Goal: Information Seeking & Learning: Learn about a topic

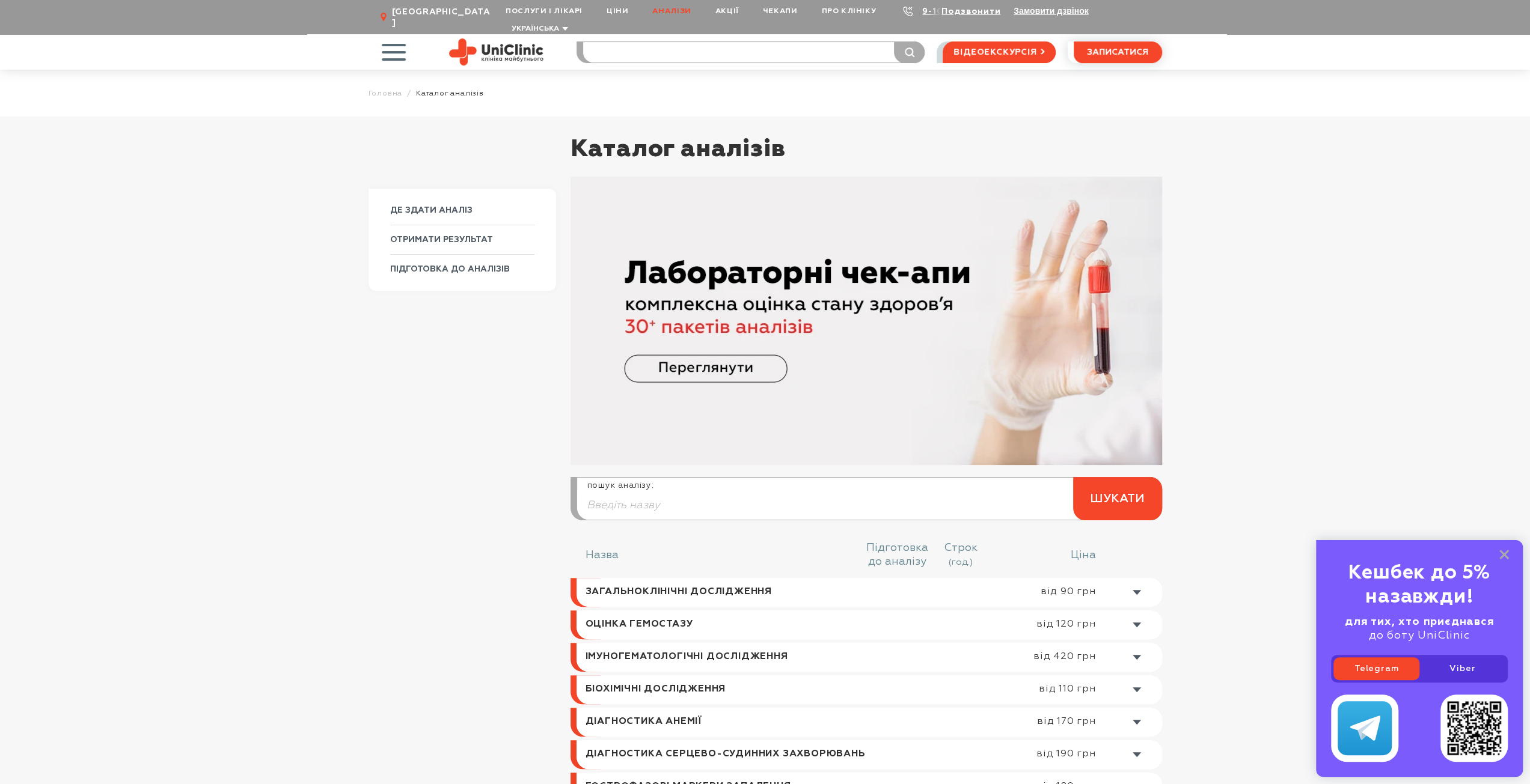
scroll to position [301, 0]
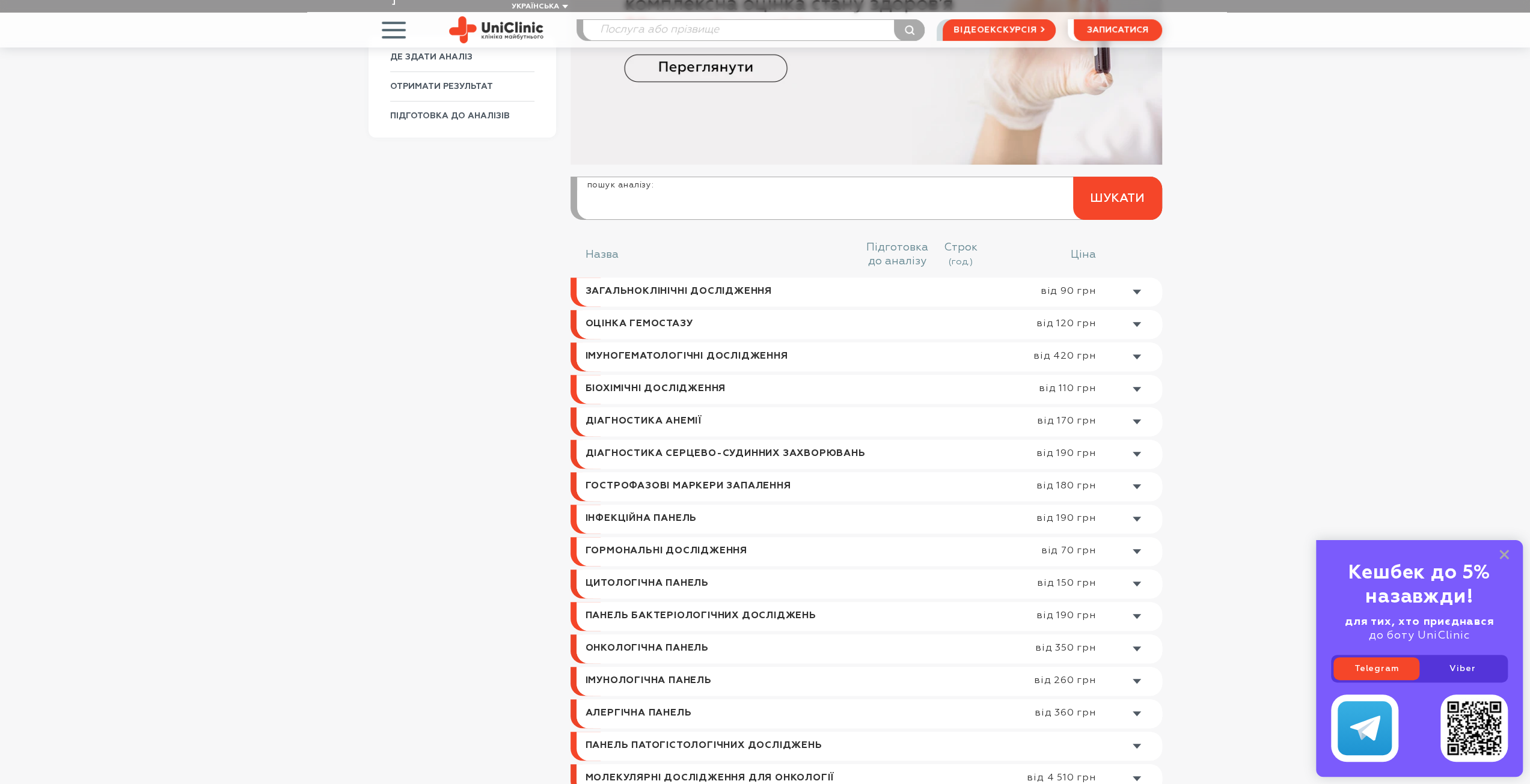
click at [627, 193] on input "search" at bounding box center [868, 205] width 584 height 29
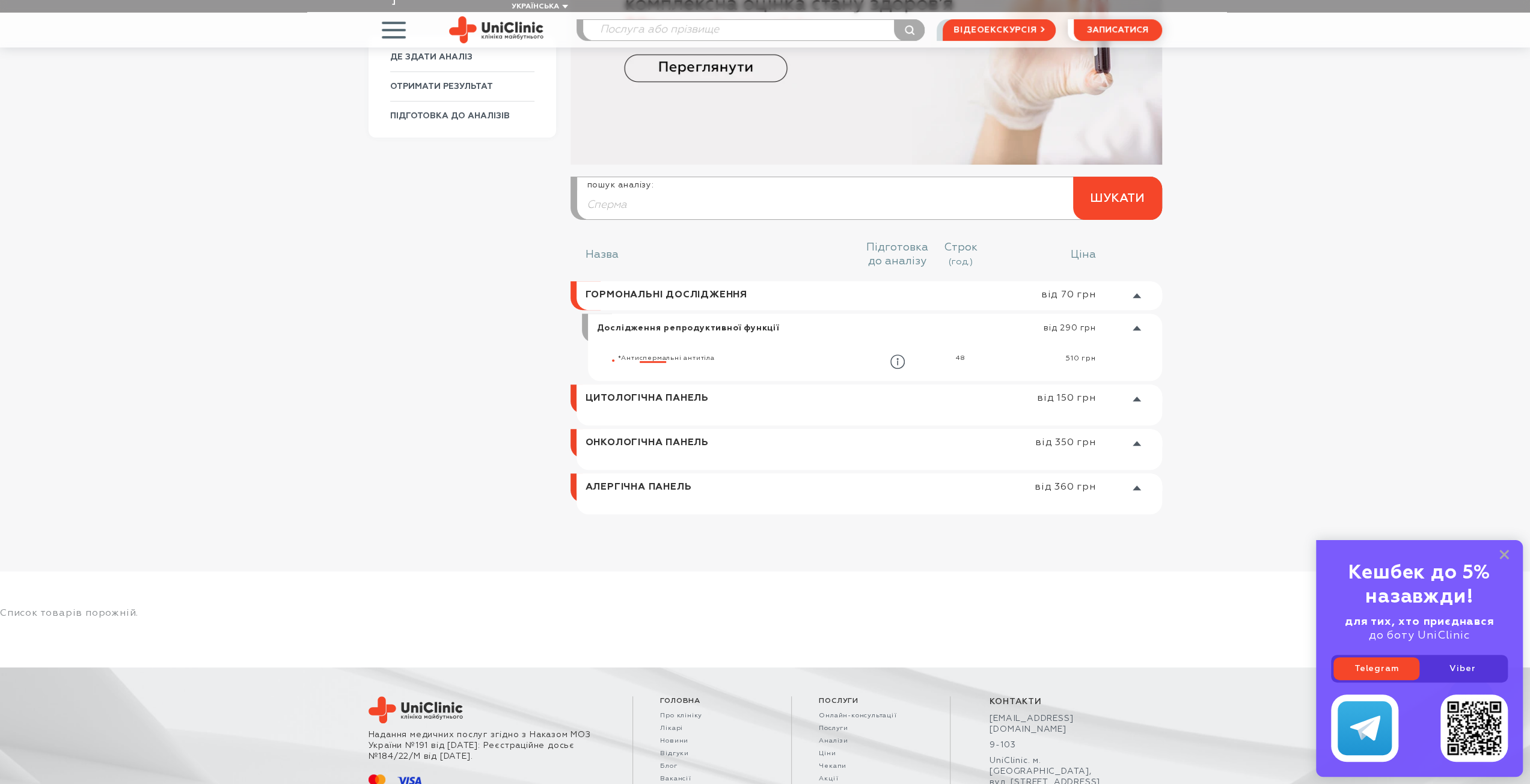
click at [654, 388] on link at bounding box center [872, 399] width 580 height 29
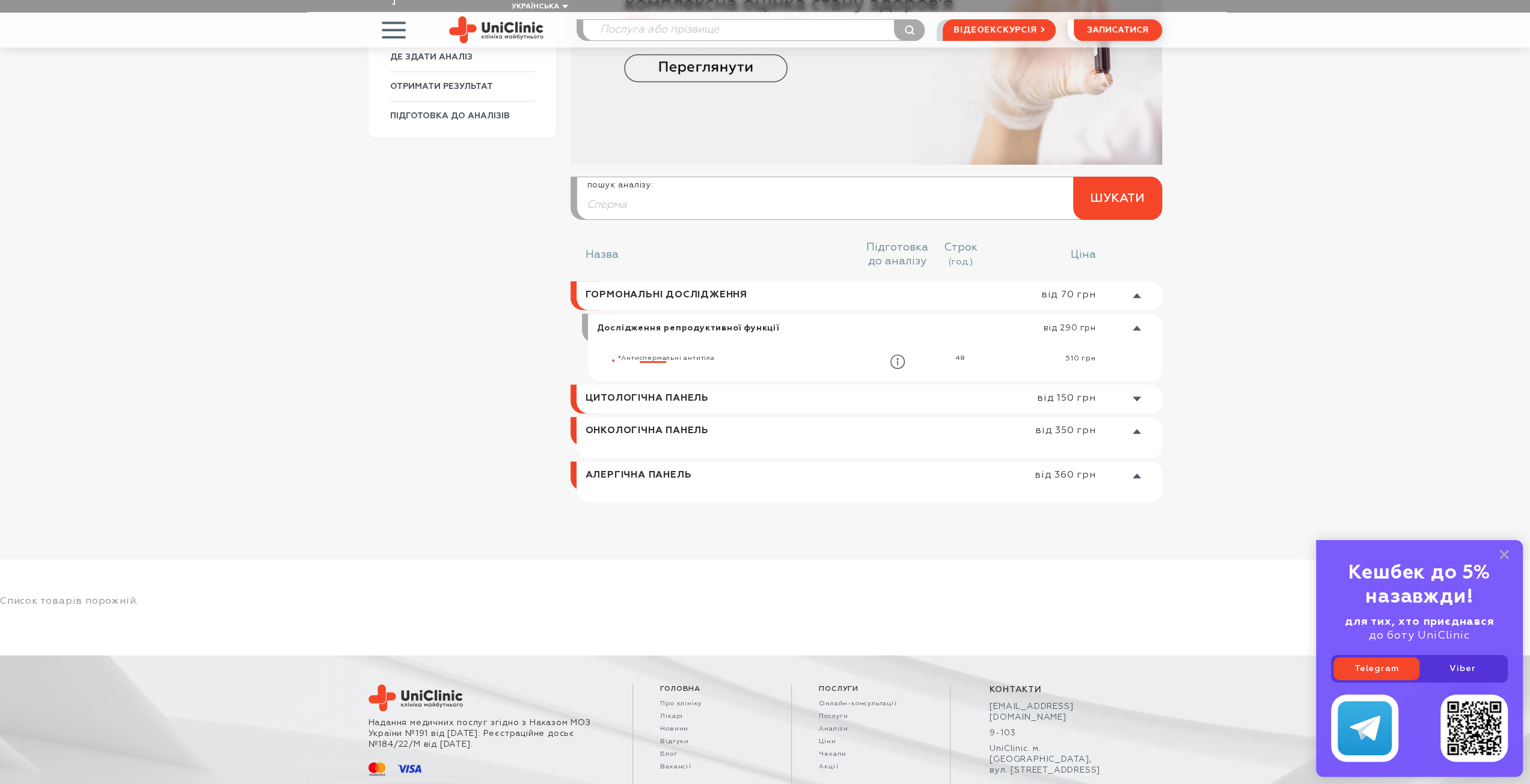
click at [661, 387] on link at bounding box center [872, 399] width 580 height 29
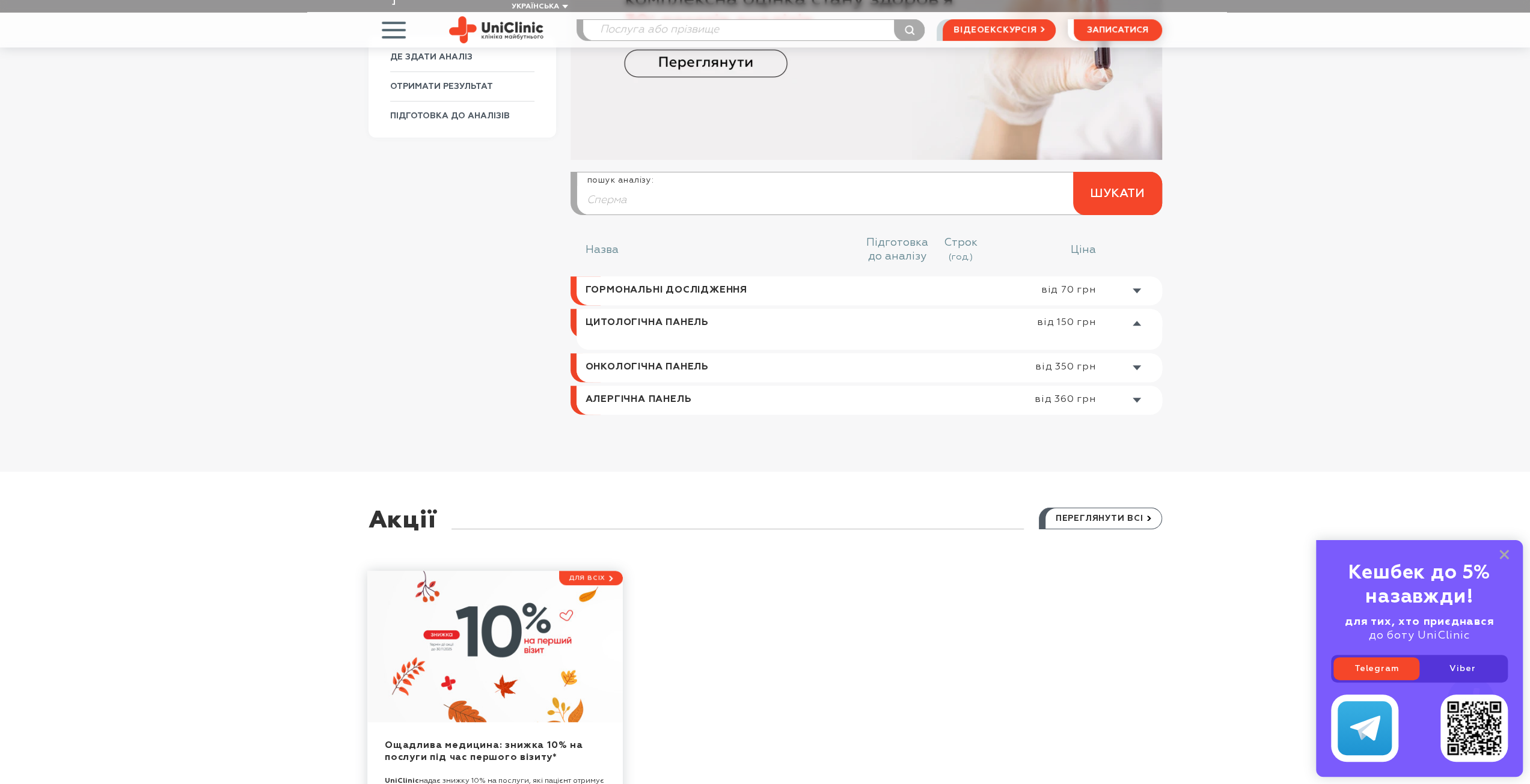
scroll to position [168, 0]
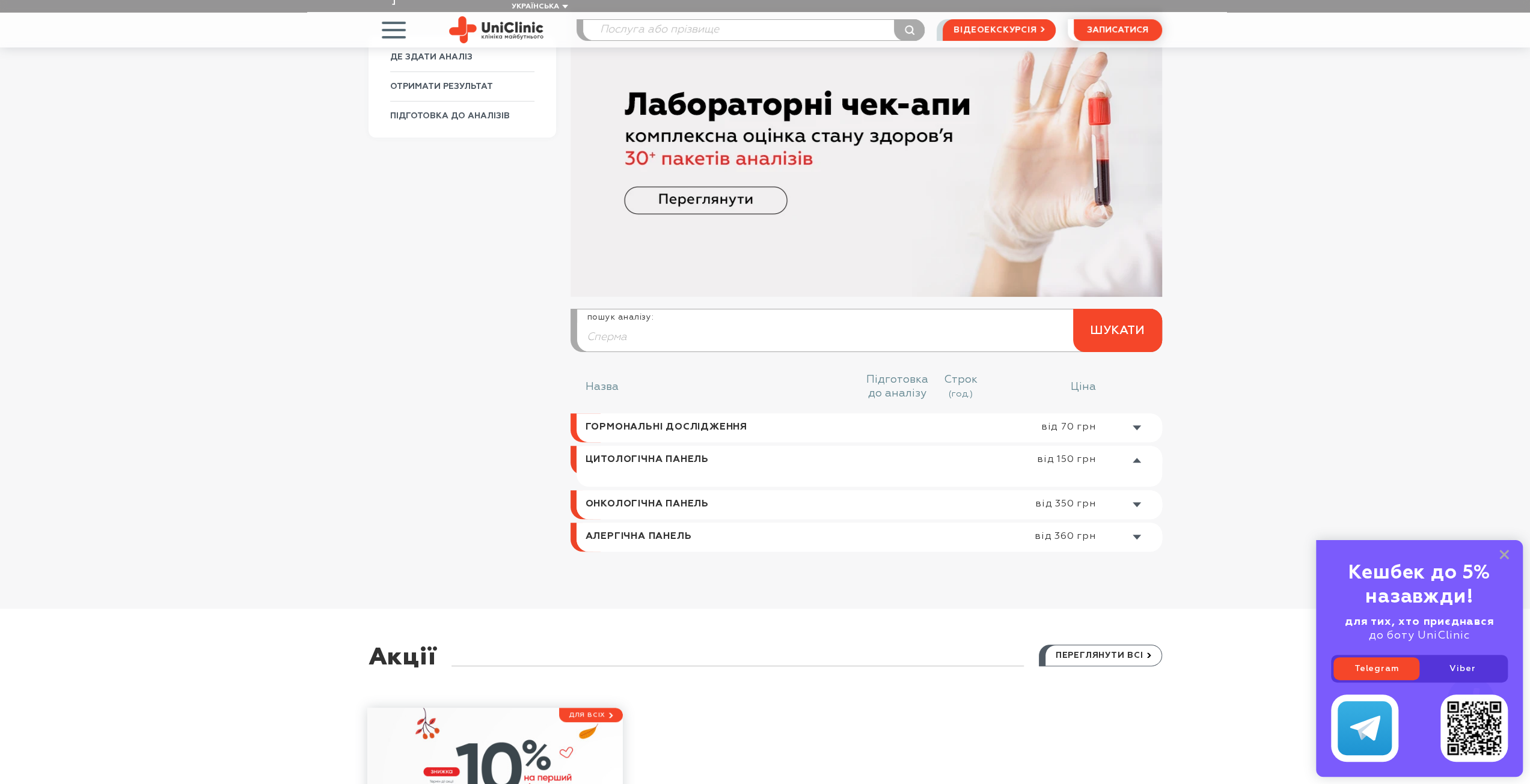
click at [652, 332] on input "Сперма" at bounding box center [868, 337] width 584 height 29
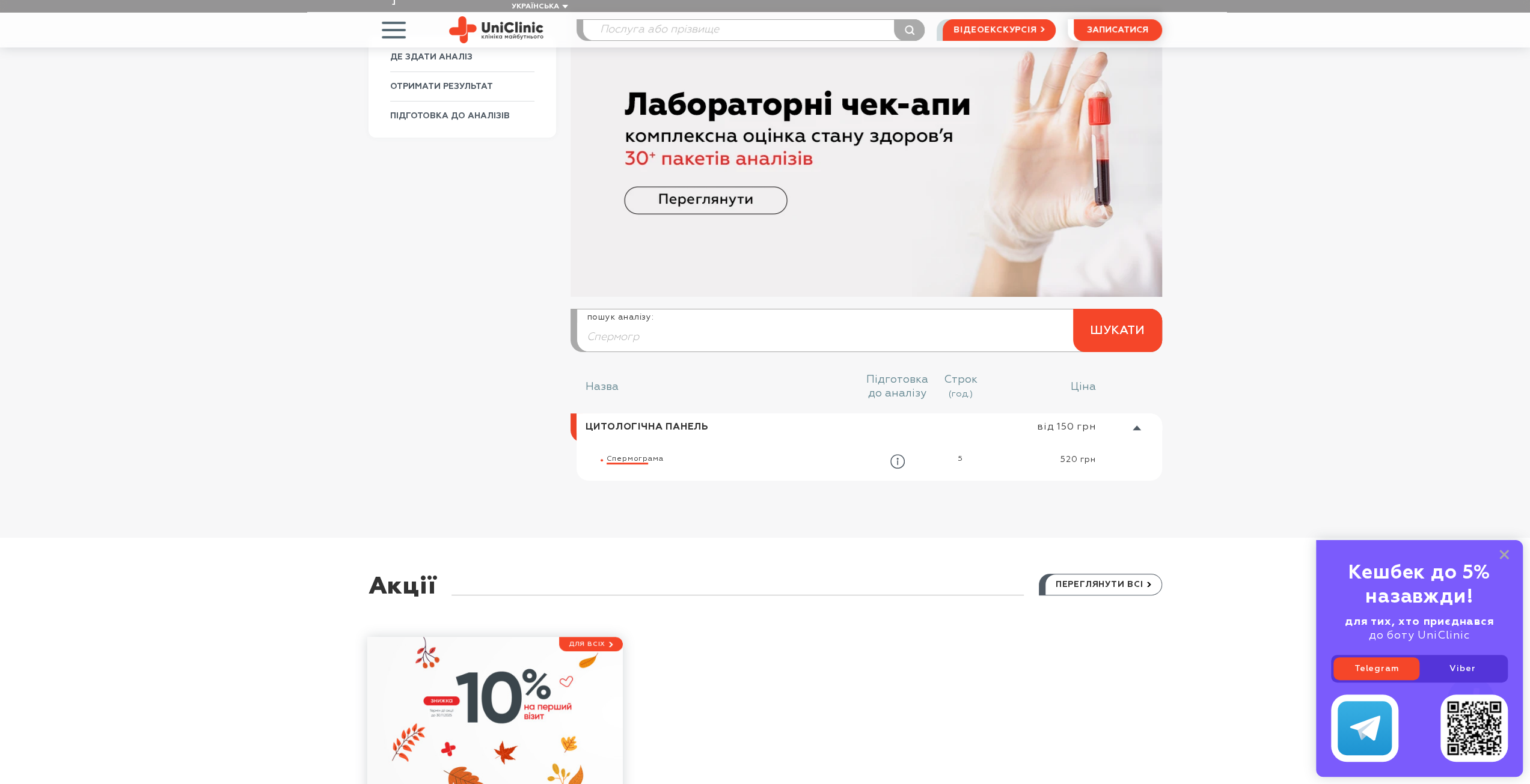
type input "Спермогр"
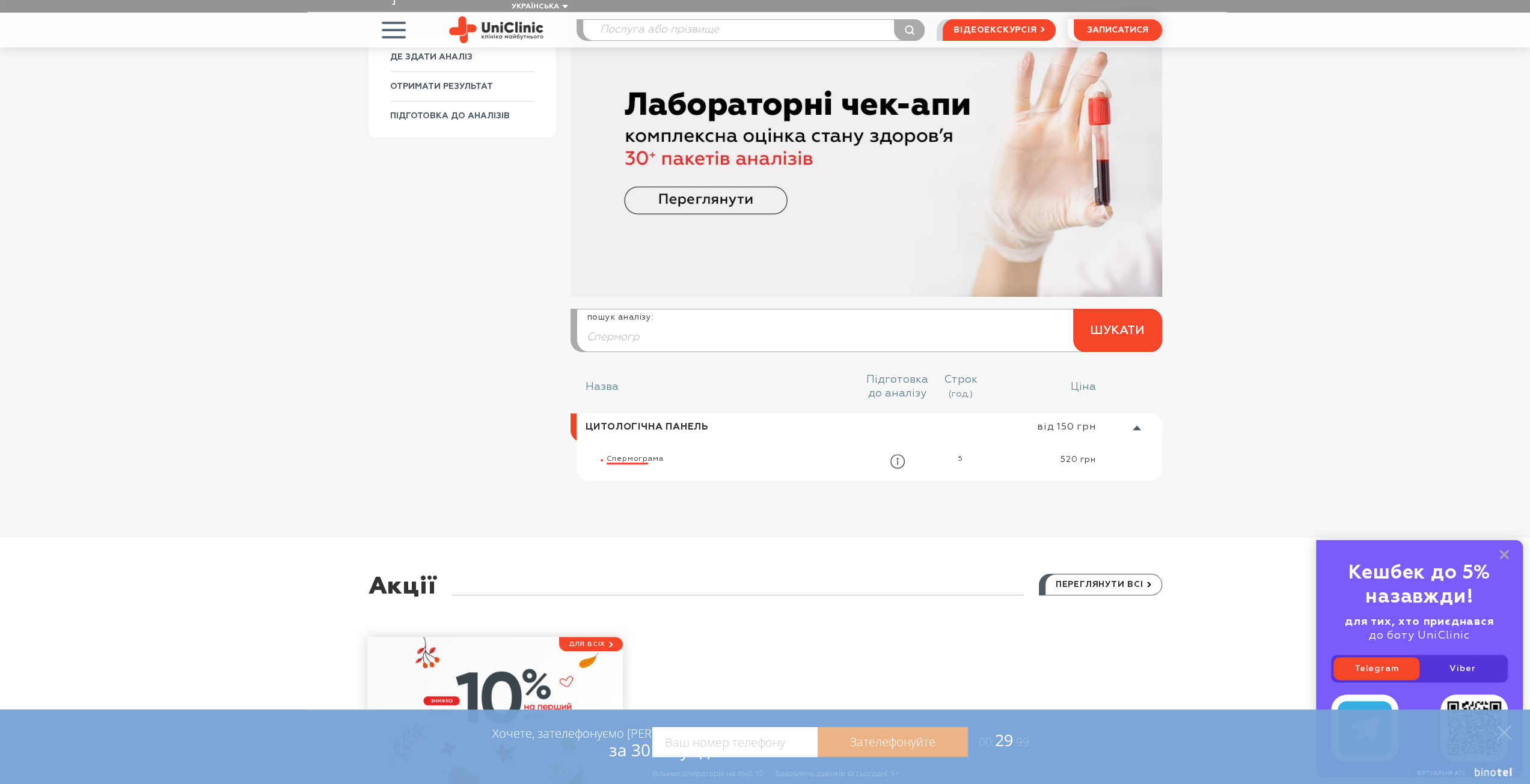
drag, startPoint x: 636, startPoint y: 449, endPoint x: 662, endPoint y: 449, distance: 26.0
click at [636, 454] on span "Спермогр" at bounding box center [627, 458] width 42 height 7
click at [898, 454] on icon "button" at bounding box center [897, 461] width 14 height 14
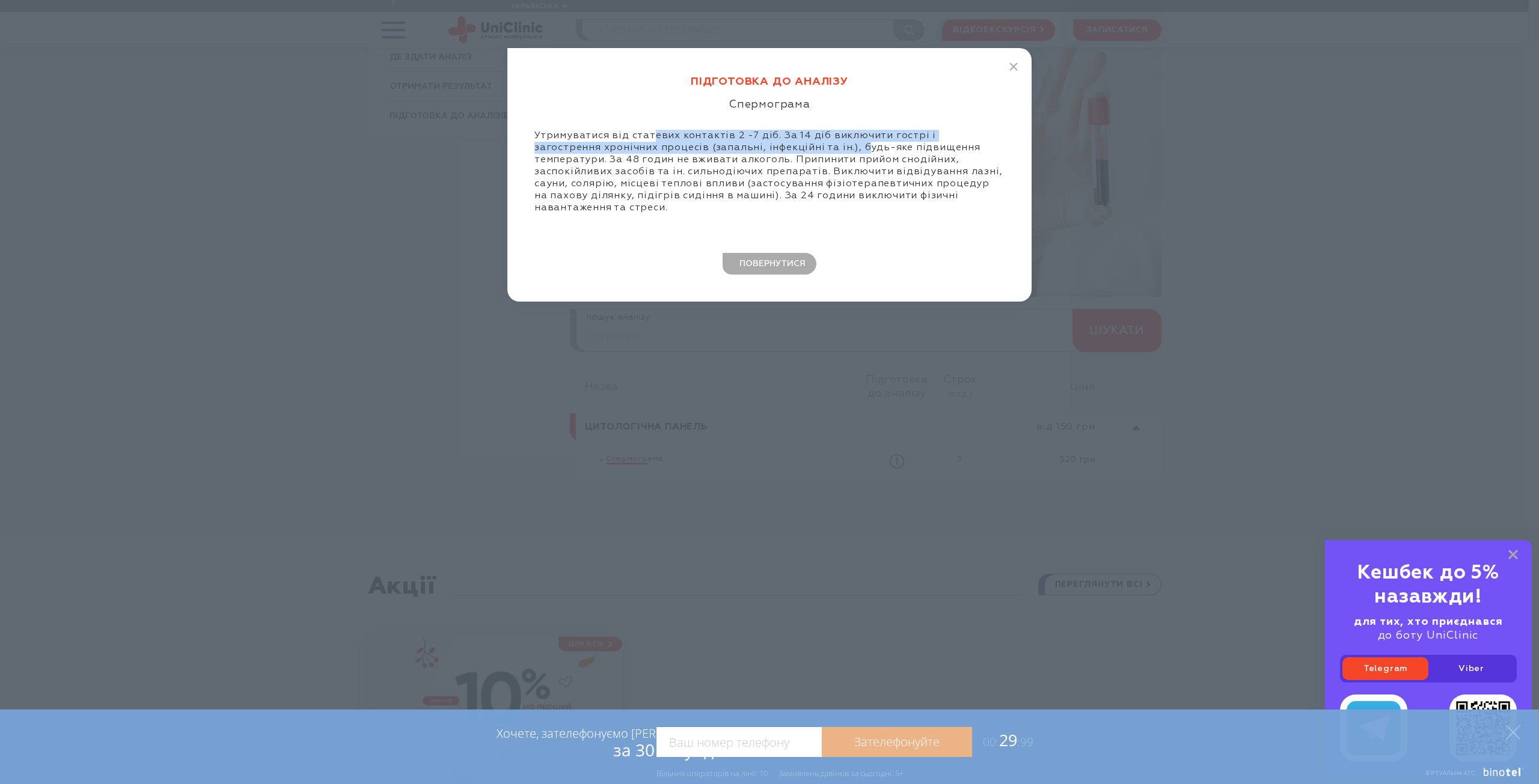
drag, startPoint x: 650, startPoint y: 134, endPoint x: 792, endPoint y: 142, distance: 142.2
click at [792, 142] on div "Утримуватися від статевих контактів 2 -7 дiб. За 14 дiб виключити гострі і заго…" at bounding box center [770, 171] width 470 height 84
click at [806, 141] on div "Утримуватися від статевих контактів 2 -7 дiб. За 14 дiб виключити гострі і заго…" at bounding box center [770, 171] width 470 height 84
drag, startPoint x: 907, startPoint y: 138, endPoint x: 980, endPoint y: 135, distance: 73.1
click at [980, 135] on div "Утримуватися від статевих контактів 2 -7 дiб. За 14 дiб виключити гострі і заго…" at bounding box center [770, 171] width 470 height 84
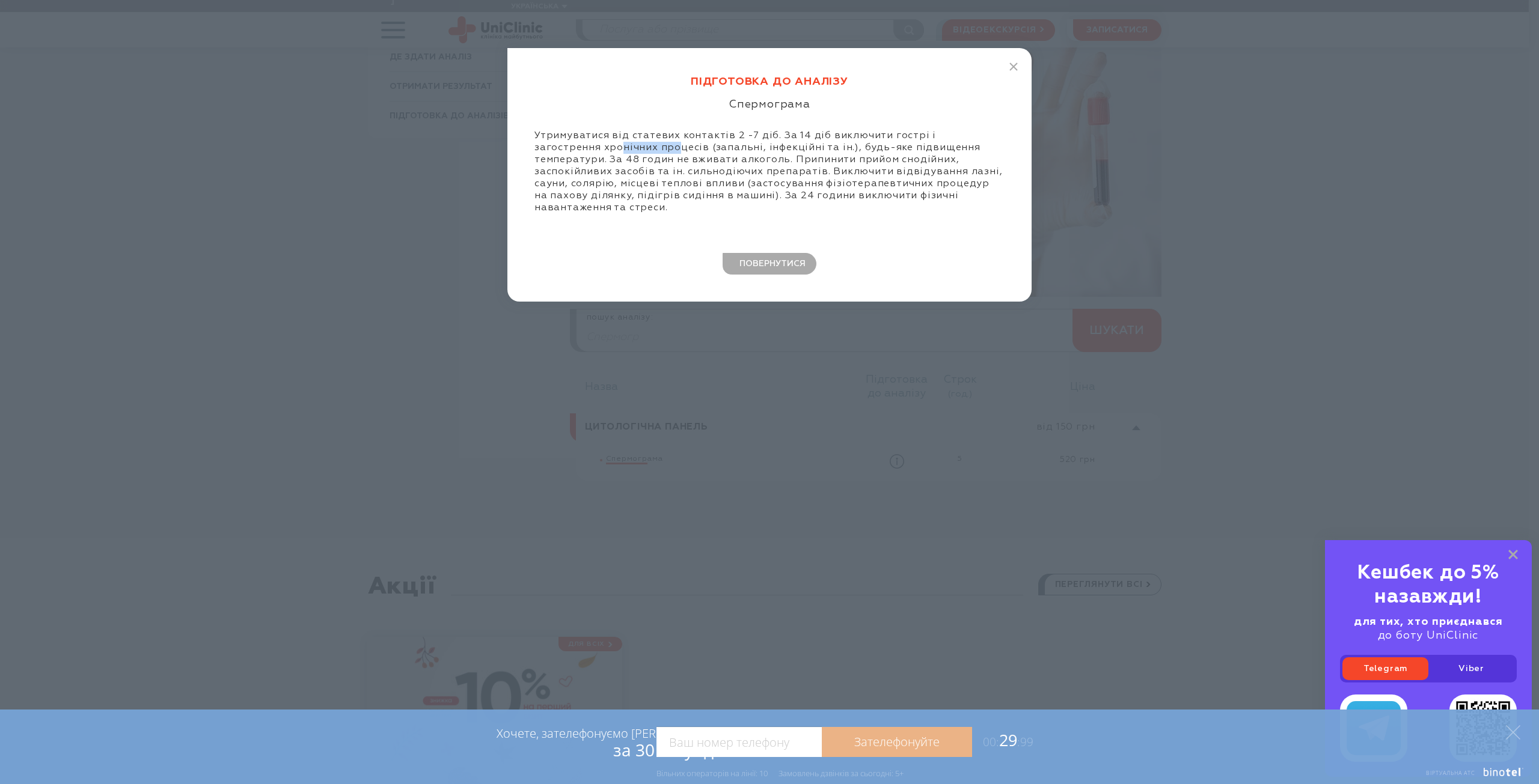
drag, startPoint x: 554, startPoint y: 148, endPoint x: 612, endPoint y: 145, distance: 58.1
click at [612, 145] on div "Утримуватися від статевих контактів 2 -7 дiб. За 14 дiб виключити гострі і заго…" at bounding box center [770, 171] width 470 height 84
drag, startPoint x: 683, startPoint y: 145, endPoint x: 766, endPoint y: 144, distance: 83.0
click at [732, 141] on div "Утримуватися від статевих контактів 2 -7 дiб. За 14 дiб виключити гострі і заго…" at bounding box center [770, 171] width 470 height 84
drag, startPoint x: 801, startPoint y: 145, endPoint x: 944, endPoint y: 141, distance: 143.1
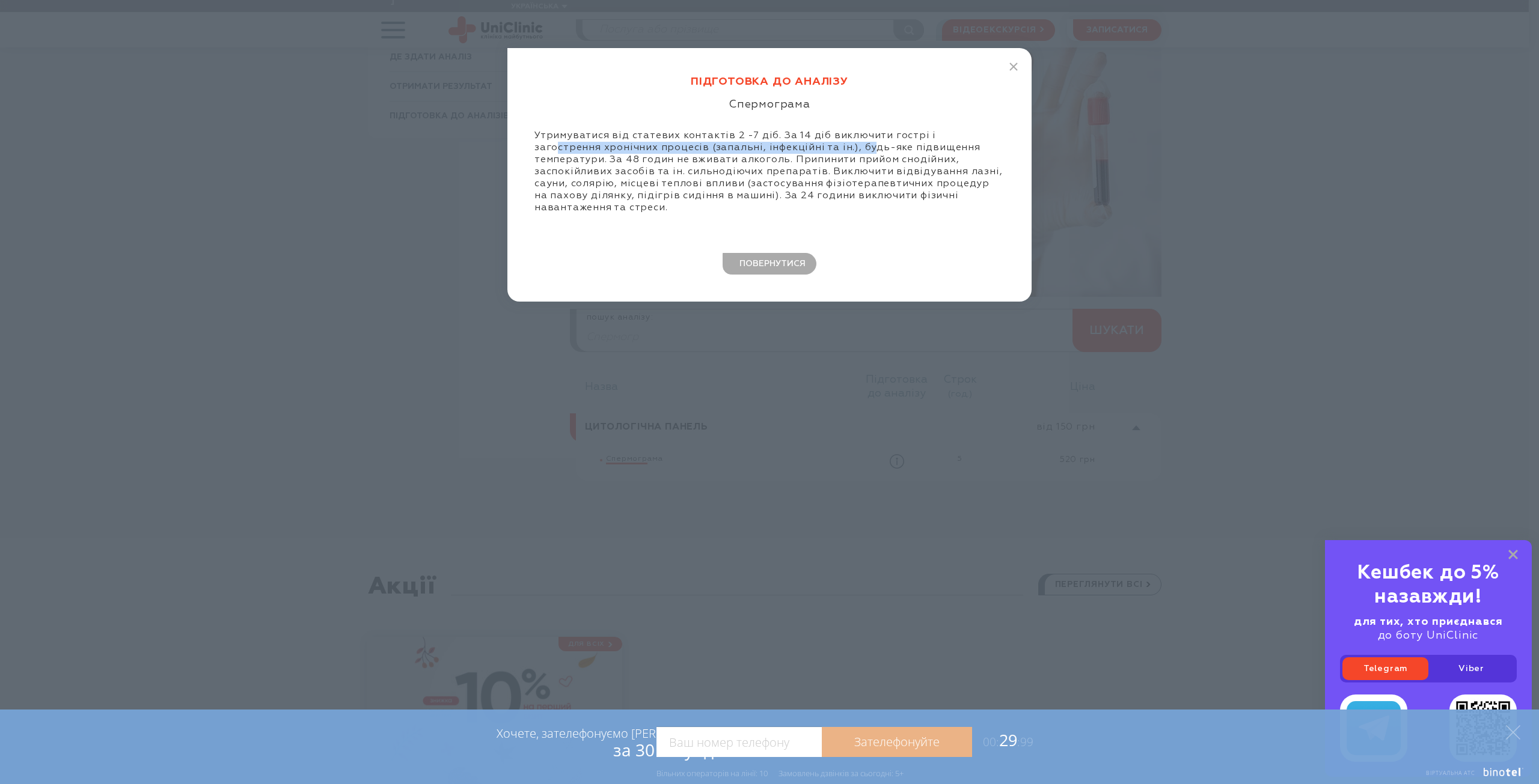
click at [944, 141] on div "Утримуватися від статевих контактів 2 -7 дiб. За 14 дiб виключити гострі і заго…" at bounding box center [770, 171] width 470 height 84
click at [589, 160] on div "Утримуватися від статевих контактів 2 -7 дiб. За 14 дiб виключити гострі і заго…" at bounding box center [770, 171] width 470 height 84
drag, startPoint x: 535, startPoint y: 161, endPoint x: 680, endPoint y: 159, distance: 145.0
click at [680, 159] on div "Утримуватися від статевих контактів 2 -7 дiб. За 14 дiб виключити гострі і заго…" at bounding box center [770, 171] width 470 height 84
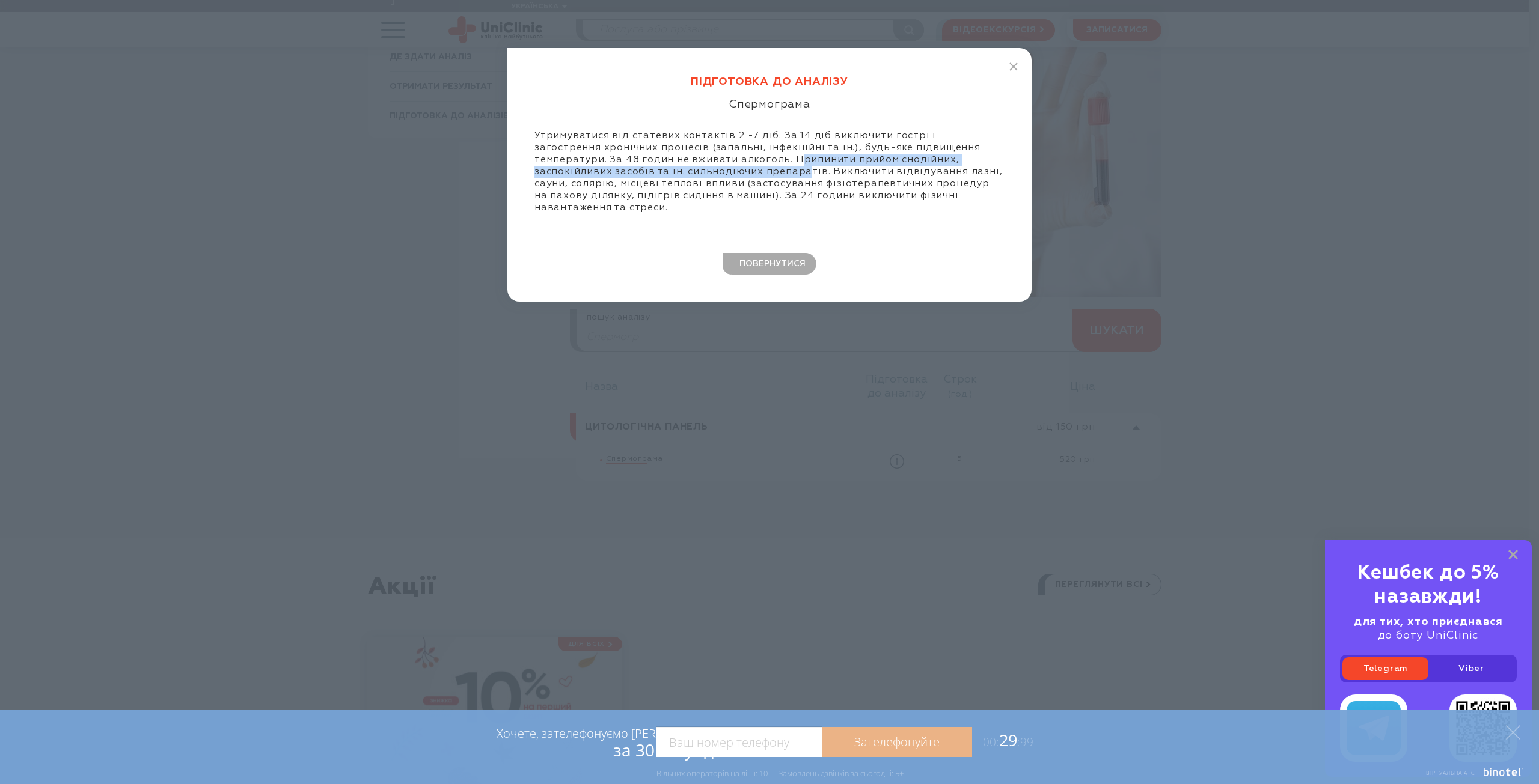
drag, startPoint x: 704, startPoint y: 160, endPoint x: 703, endPoint y: 170, distance: 10.0
click at [670, 171] on div "Утримуватися від статевих контактів 2 -7 дiб. За 14 дiб виключити гострі і заго…" at bounding box center [770, 171] width 470 height 84
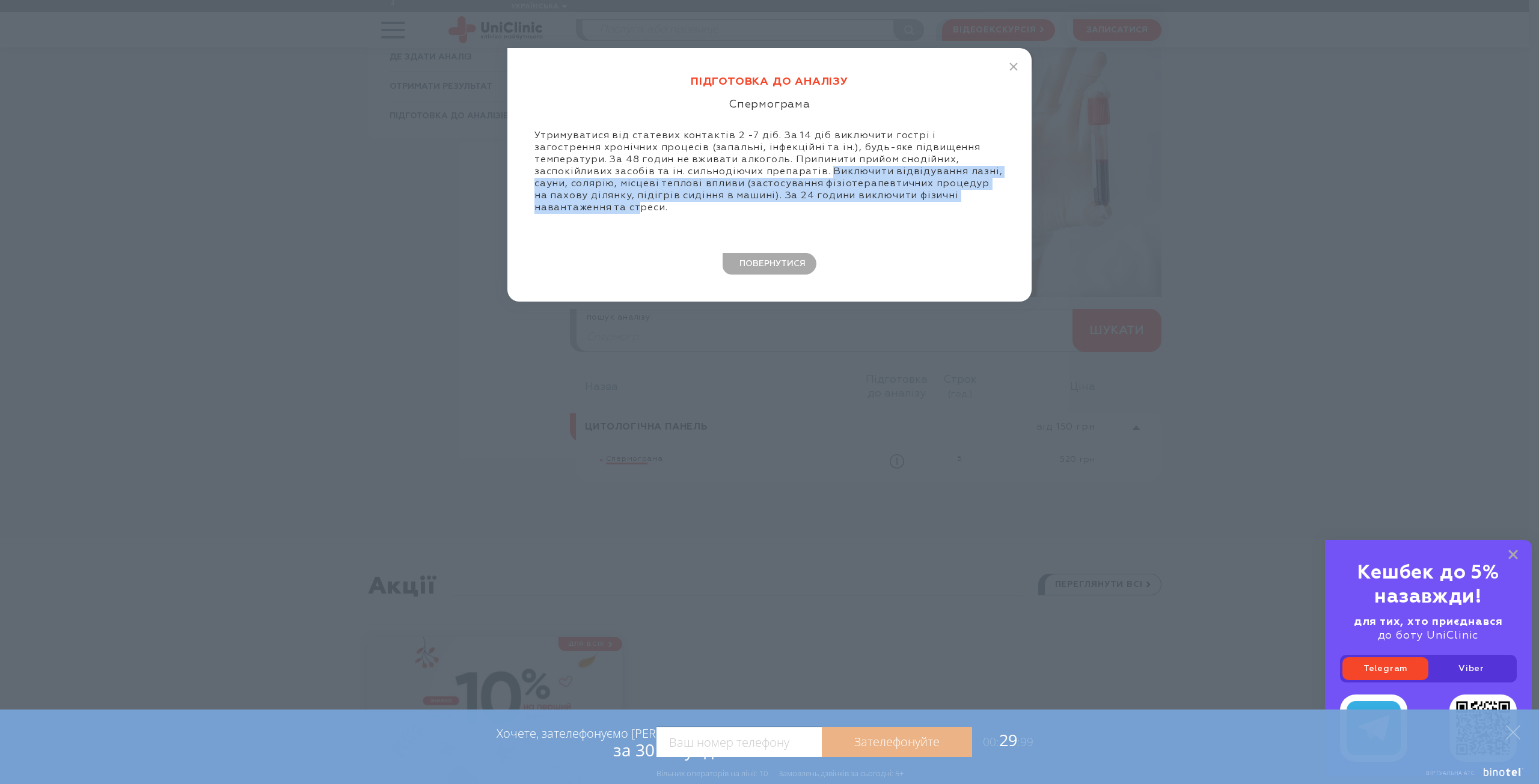
drag, startPoint x: 688, startPoint y: 173, endPoint x: 913, endPoint y: 199, distance: 226.5
click at [909, 199] on div "Утримуватися від статевих контактів 2 -7 дiб. За 14 дiб виключити гострі і заго…" at bounding box center [770, 171] width 470 height 84
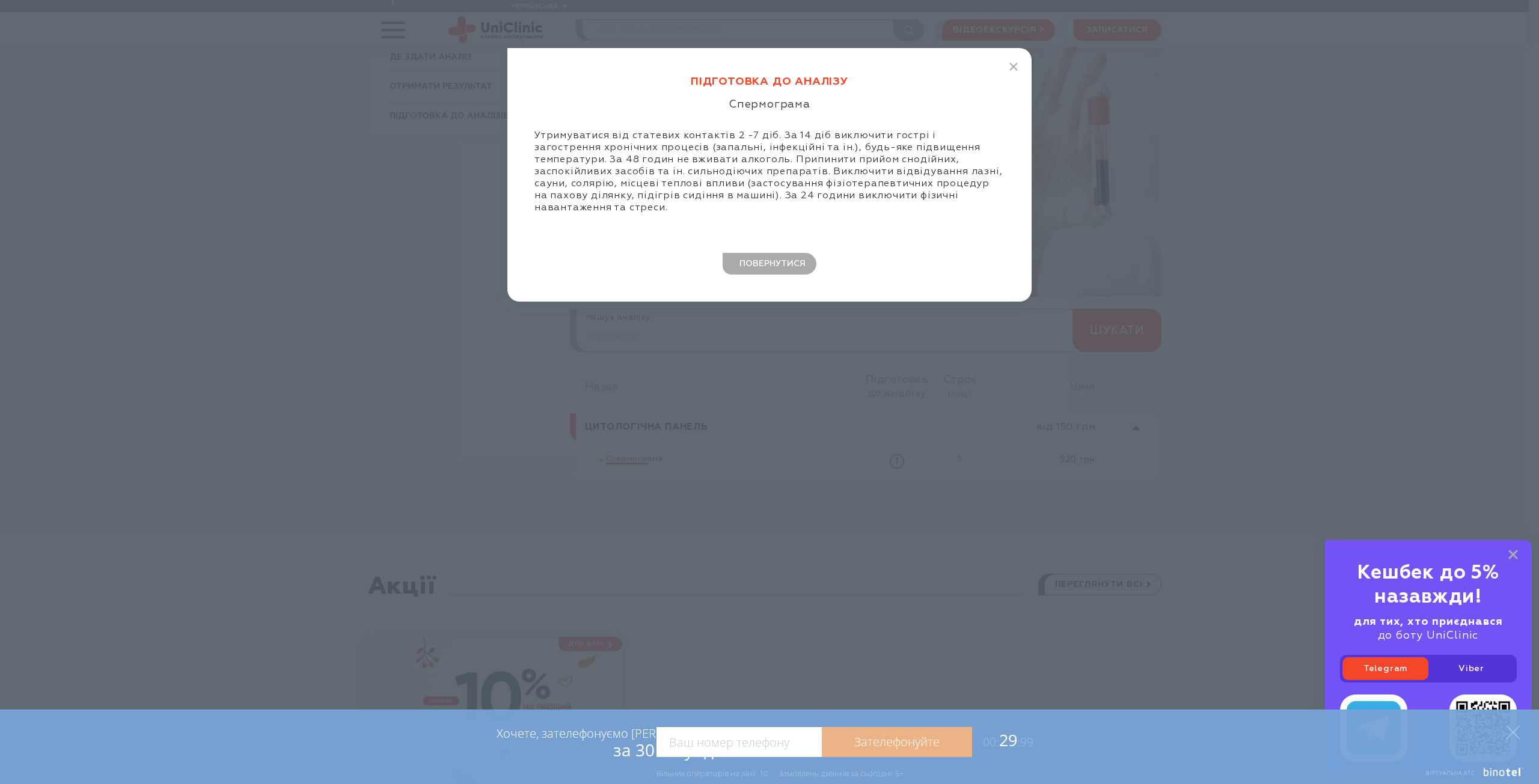
click at [942, 201] on div "Утримуватися від статевих контактів 2 -7 дiб. За 14 дiб виключити гострі і заго…" at bounding box center [770, 171] width 470 height 84
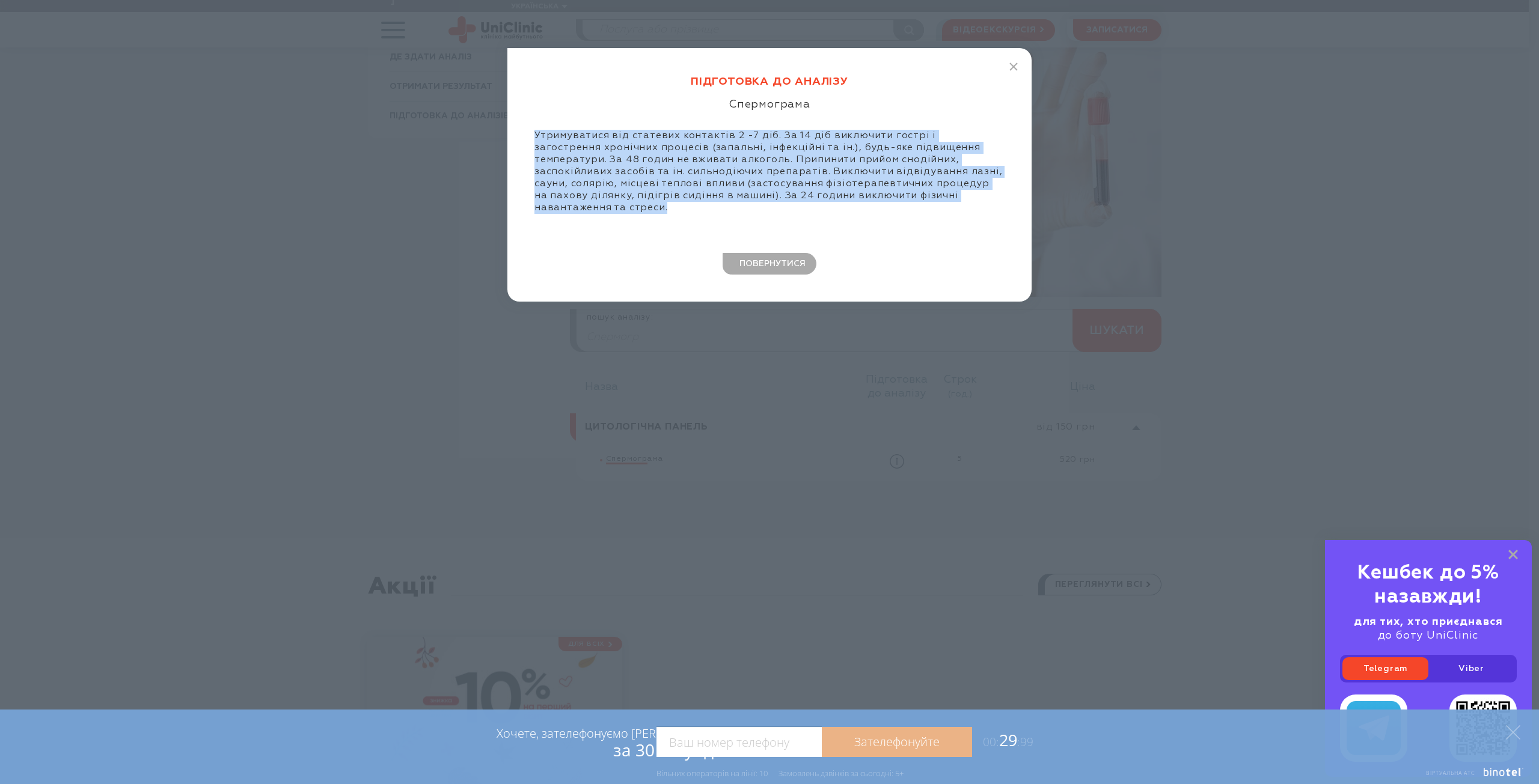
drag, startPoint x: 947, startPoint y: 196, endPoint x: 524, endPoint y: 129, distance: 428.3
click at [524, 129] on div "Підготовка до аналізу Спермограма Утримуватися від статевих контактів 2 -7 дiб.…" at bounding box center [770, 175] width 524 height 254
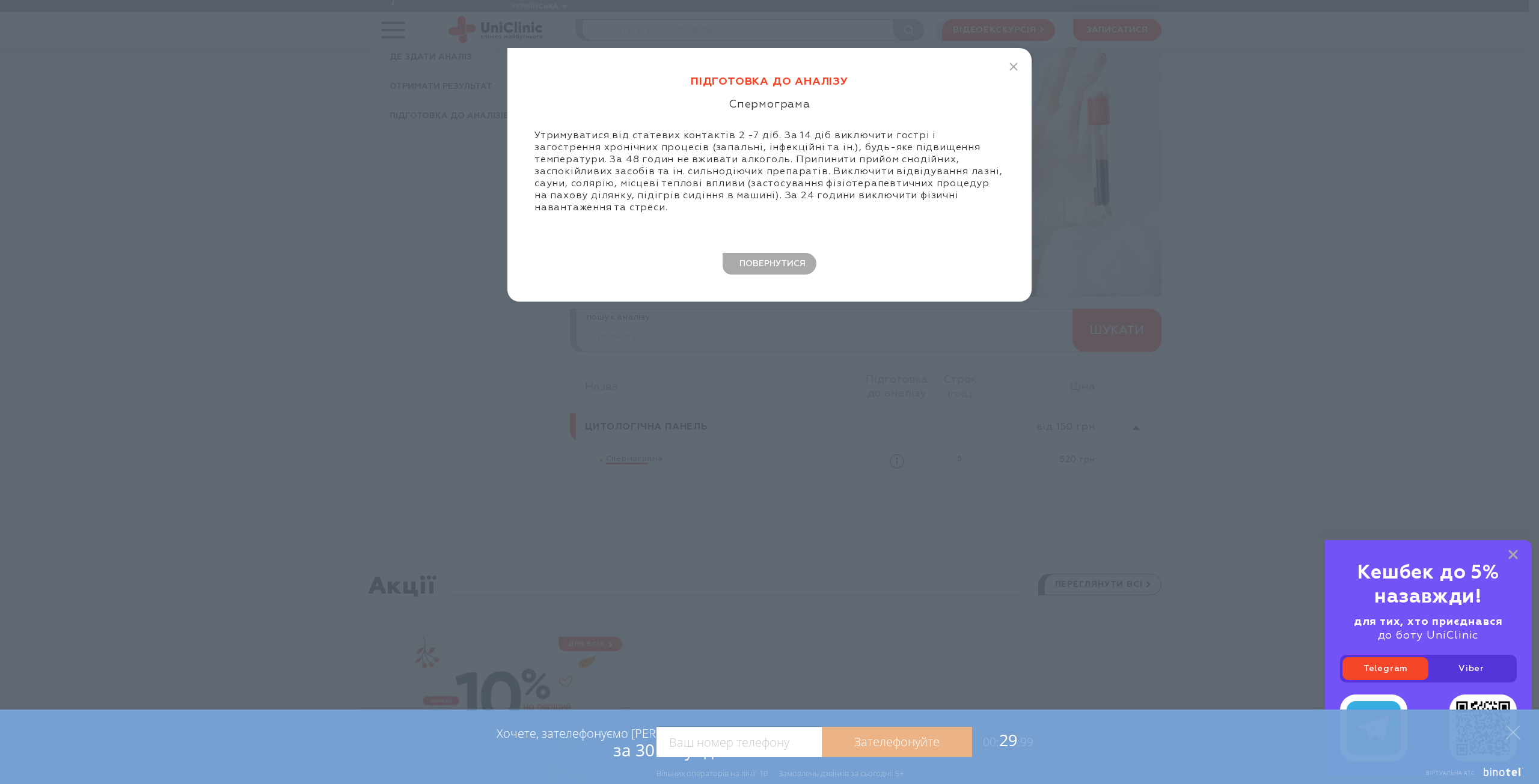
click at [1020, 65] on div "Підготовка до аналізу Спермограма Утримуватися від статевих контактів 2 -7 дiб.…" at bounding box center [770, 175] width 524 height 254
click at [1011, 65] on icon "button" at bounding box center [1013, 66] width 8 height 8
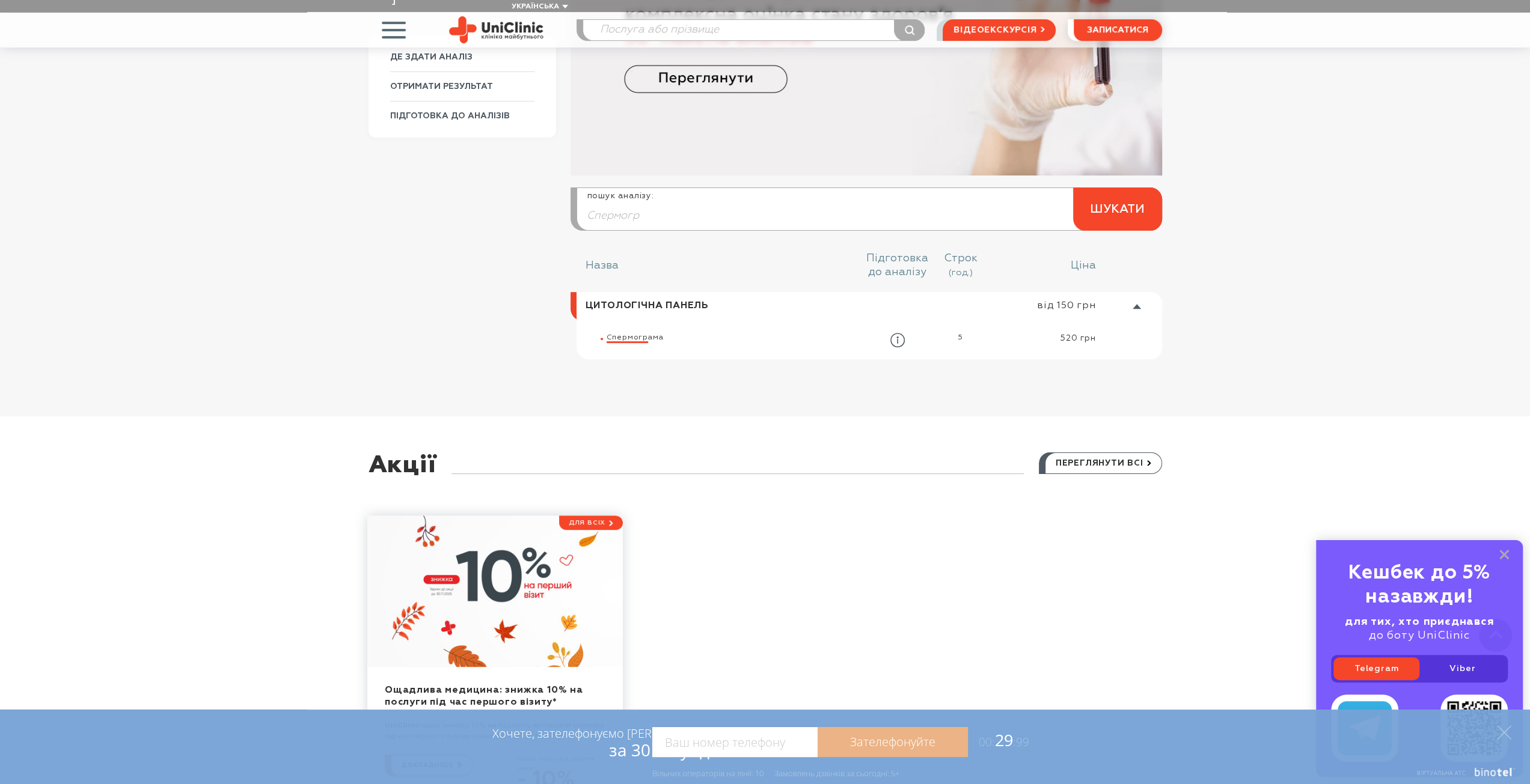
scroll to position [289, 0]
click at [431, 57] on link "ДЕ ЗДАТИ АНАЛІЗ" at bounding box center [462, 57] width 144 height 29
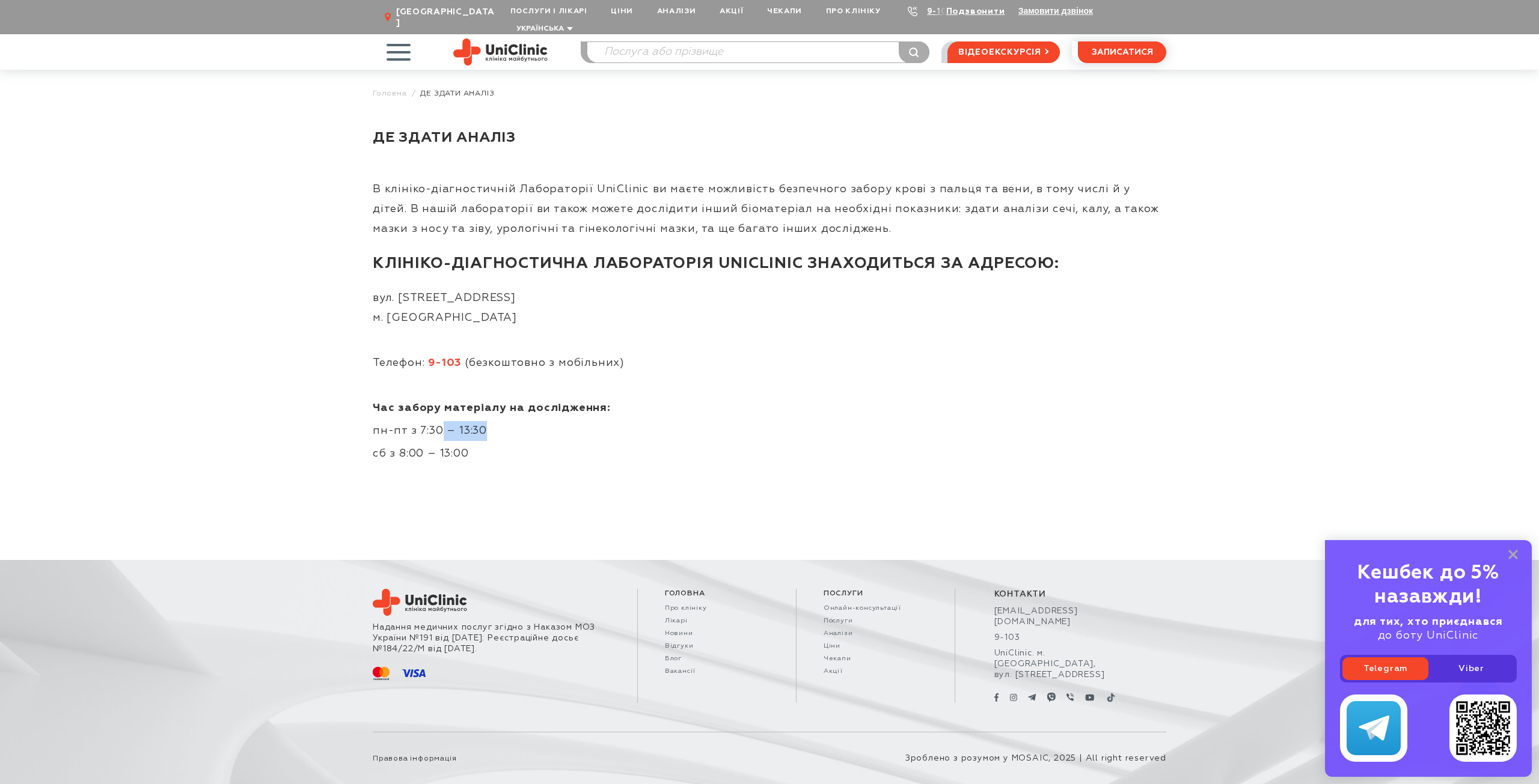
drag, startPoint x: 482, startPoint y: 417, endPoint x: 440, endPoint y: 417, distance: 42.0
click at [440, 425] on span "пн-пт з 7:30 – 13:30" at bounding box center [429, 431] width 114 height 11
click at [491, 422] on p "пн-пт з 7:30 – 13:30" at bounding box center [770, 431] width 793 height 20
drag, startPoint x: 493, startPoint y: 420, endPoint x: 415, endPoint y: 421, distance: 78.0
click at [415, 421] on p "пн-пт з 7:30 – 13:30" at bounding box center [770, 431] width 793 height 20
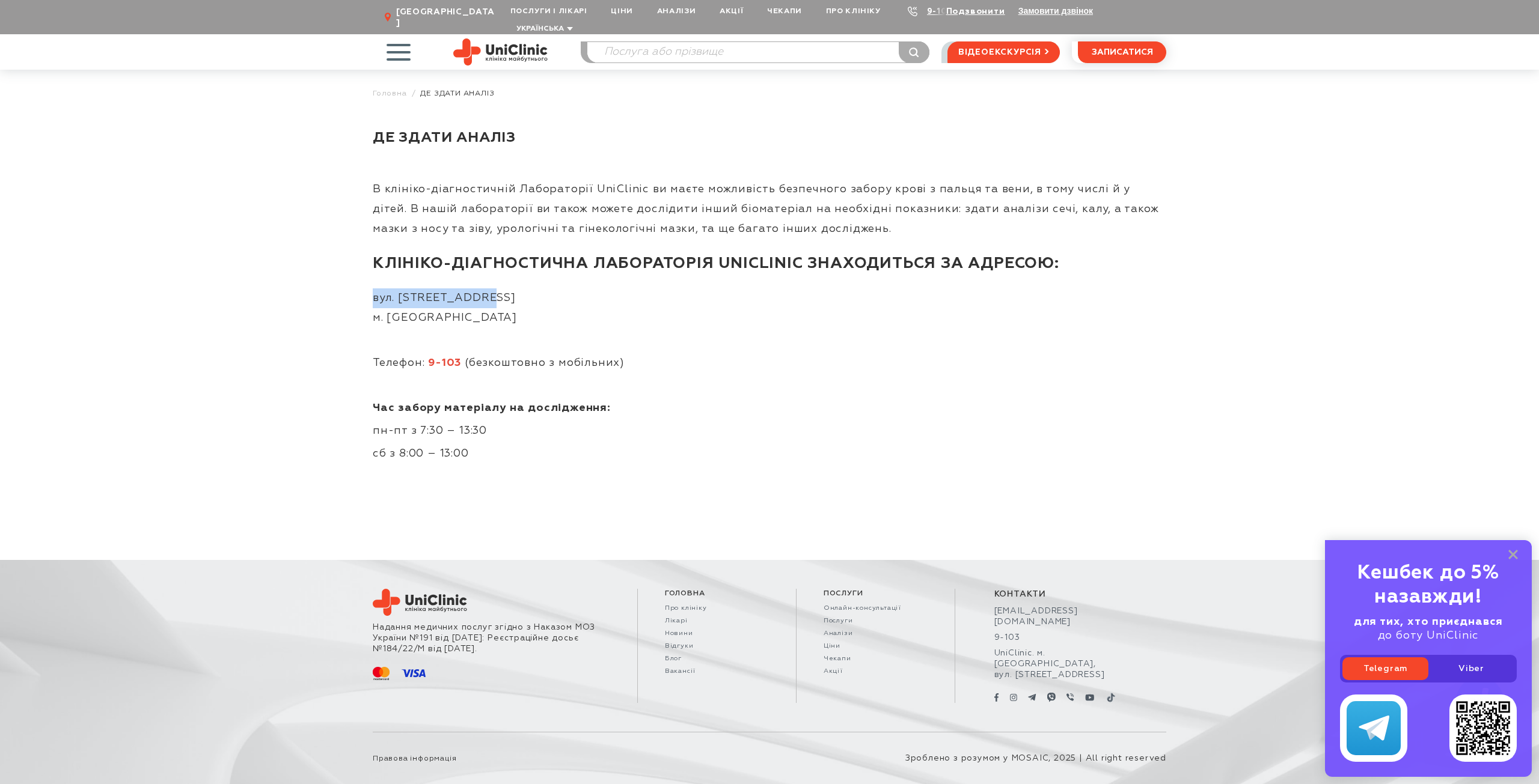
drag, startPoint x: 481, startPoint y: 284, endPoint x: 466, endPoint y: 205, distance: 80.4
click at [367, 286] on div "ДЕ ЗДАТИ АНАЛІЗ В клініко-діагностичній Лабораторії UniClinic ви маєте можливіс…" at bounding box center [770, 328] width 811 height 423
copy span "вул. [STREET_ADDRESS]"
click at [1513, 553] on icon at bounding box center [1512, 555] width 10 height 10
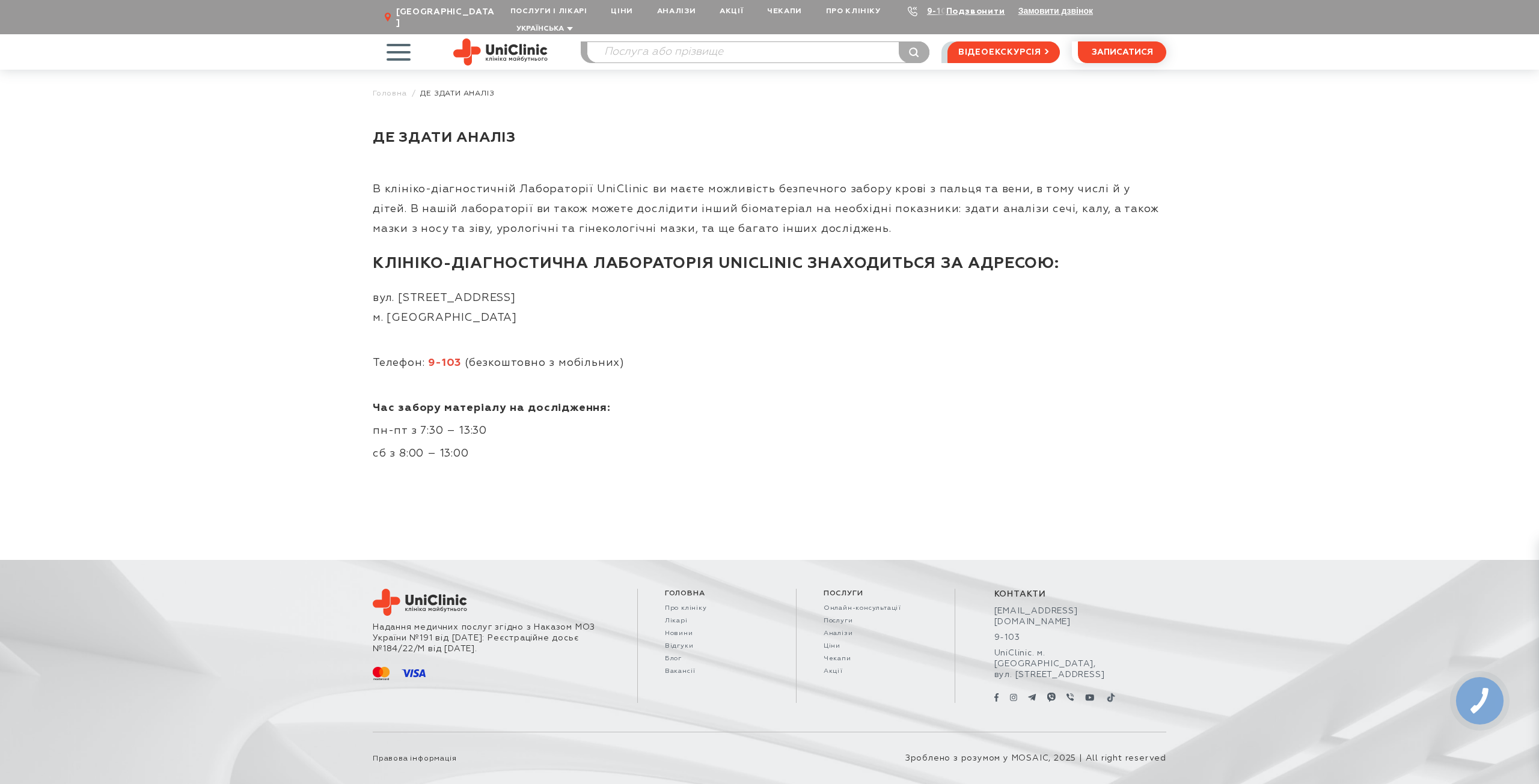
click at [534, 296] on p "вул. Покровська, 8 м. Запоріжжя" at bounding box center [770, 308] width 793 height 39
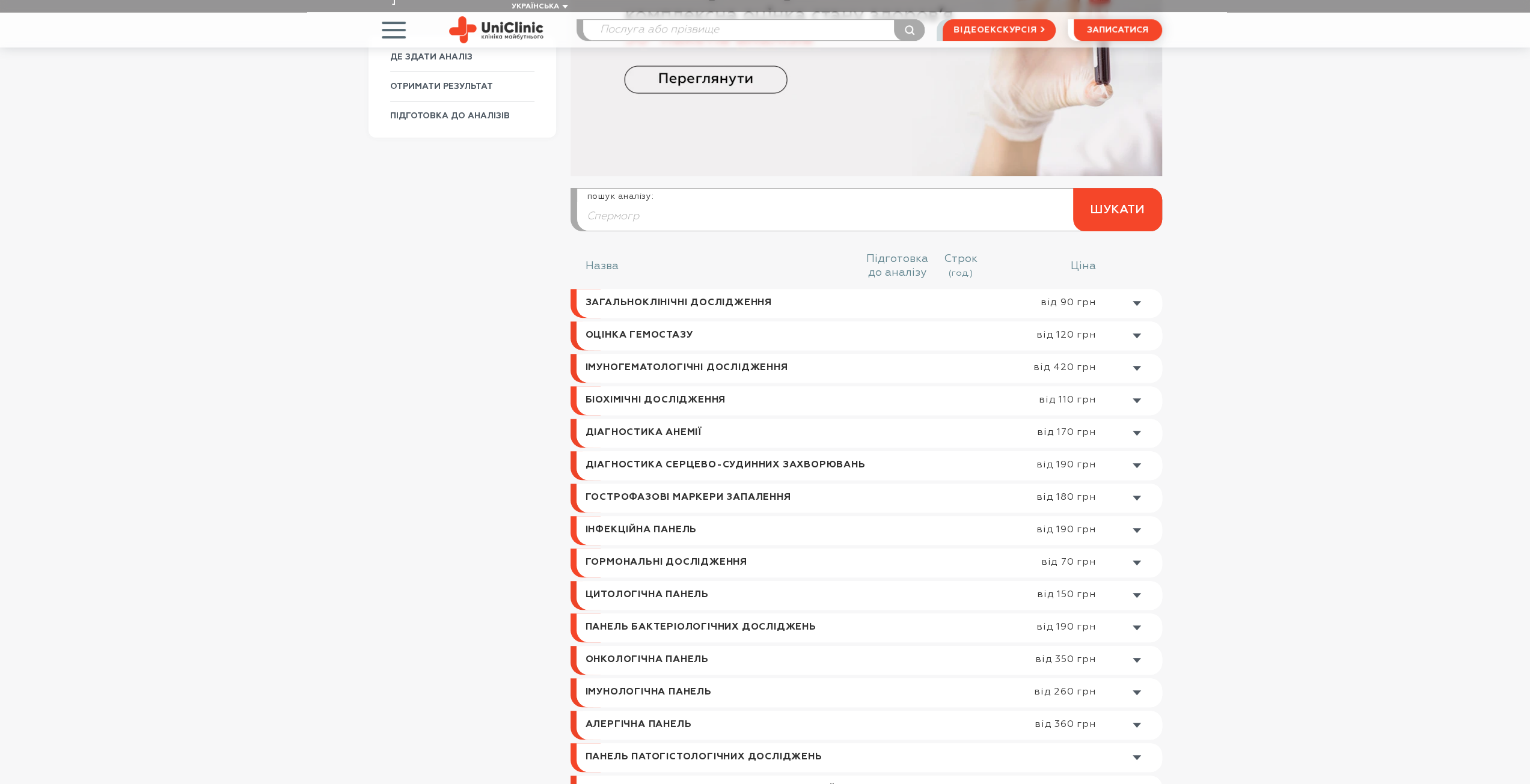
click at [664, 202] on input "Спермогр" at bounding box center [868, 216] width 584 height 29
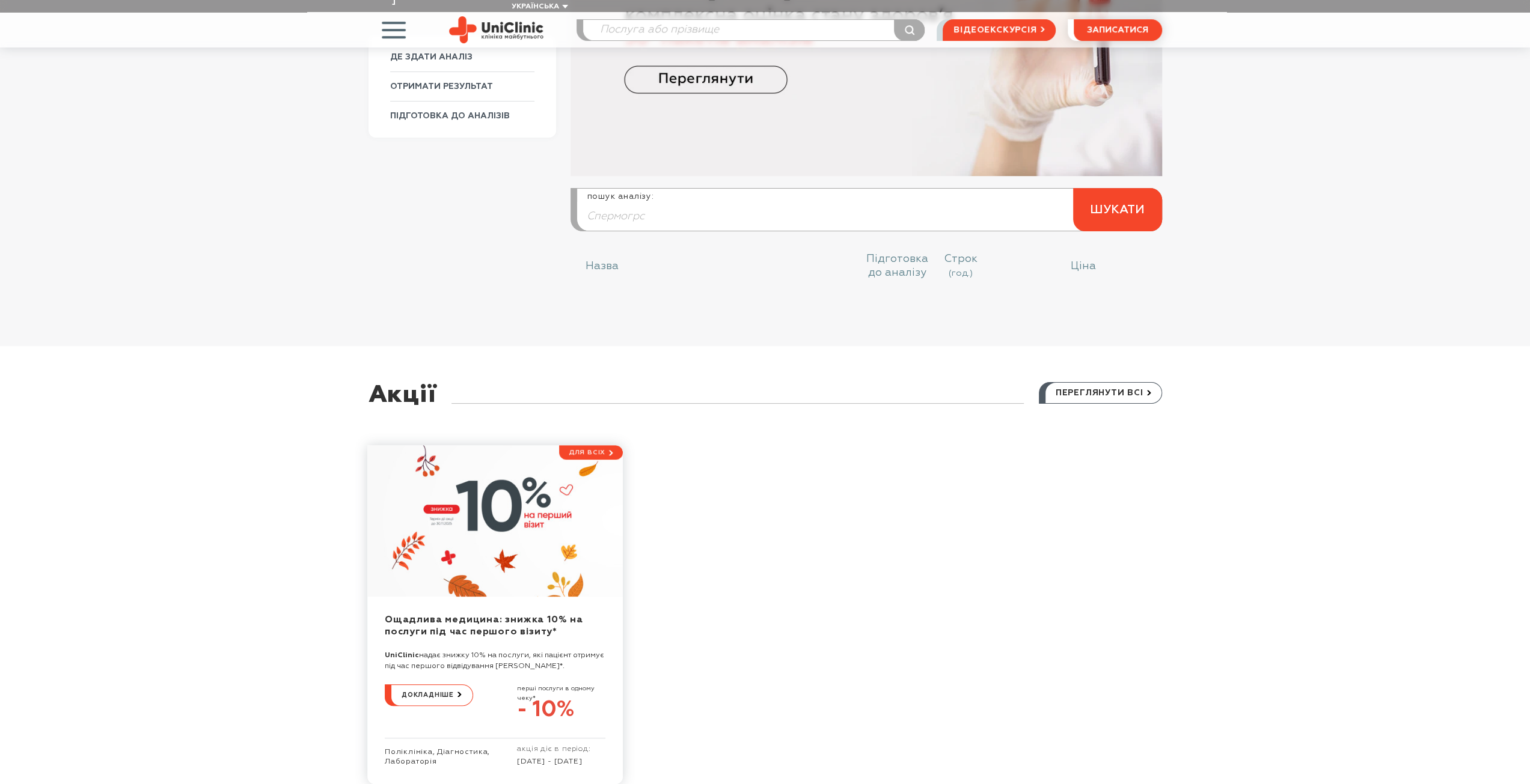
type input "Спермогр"
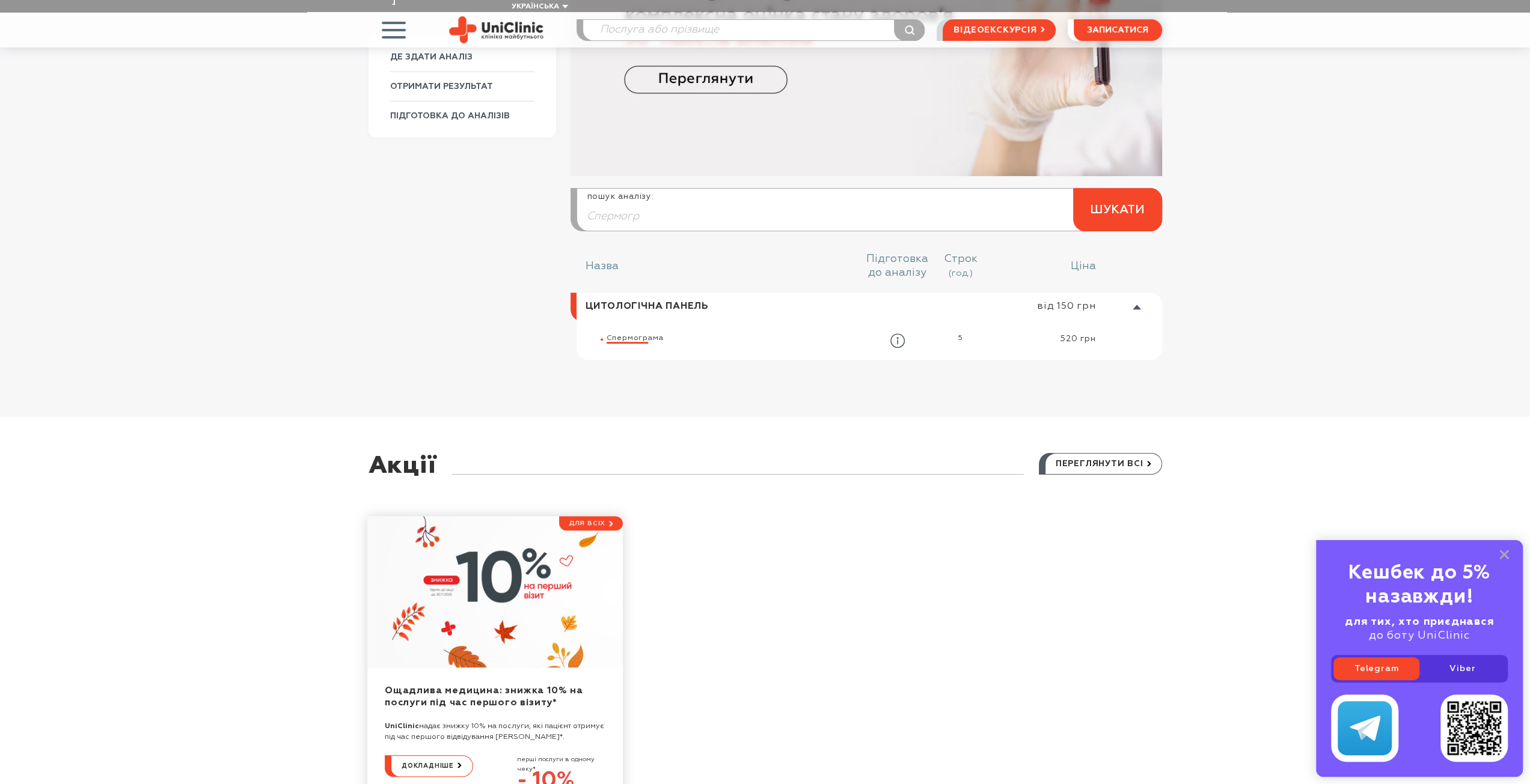
drag, startPoint x: 1057, startPoint y: 325, endPoint x: 1101, endPoint y: 327, distance: 44.0
click at [1101, 333] on div "Спермогр ама 5 520 грн" at bounding box center [884, 340] width 555 height 14
